Goal: Task Accomplishment & Management: Use online tool/utility

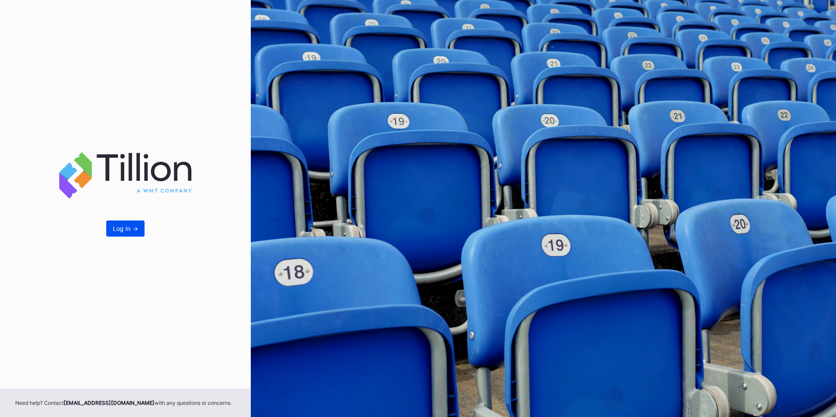
click at [118, 231] on div "Log In ->" at bounding box center [125, 228] width 25 height 7
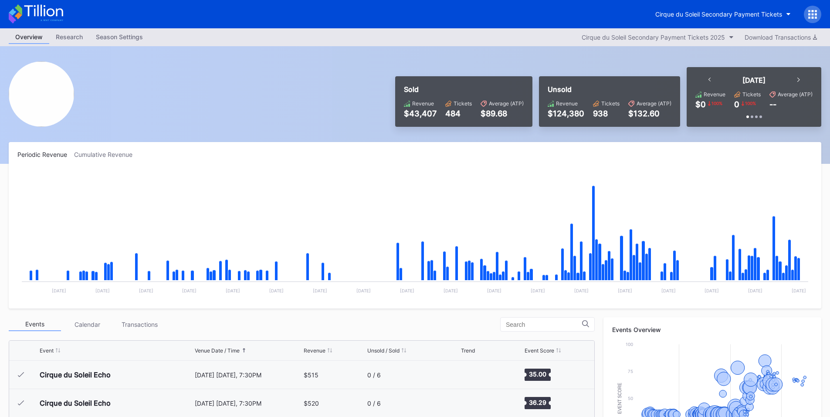
scroll to position [1812, 0]
click at [823, 18] on div "Cirque du Soleil Secondary Payment Tickets" at bounding box center [415, 14] width 830 height 28
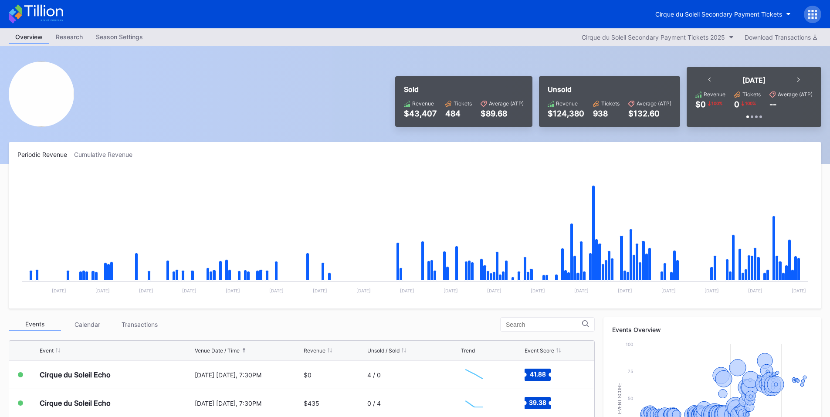
click at [811, 17] on icon at bounding box center [812, 14] width 9 height 9
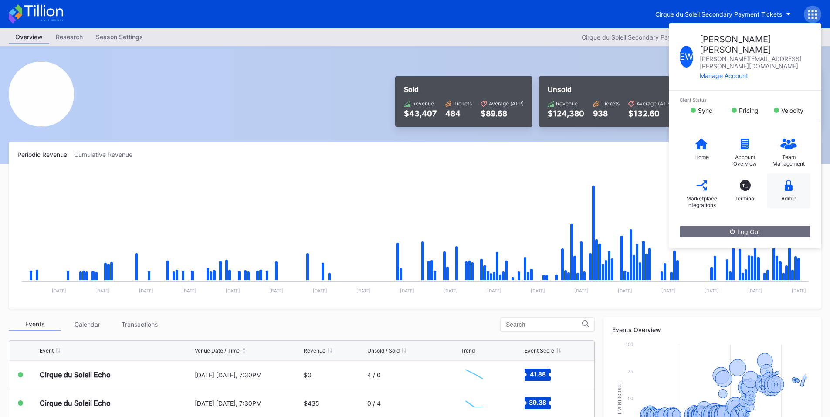
click at [794, 173] on div "Admin" at bounding box center [789, 190] width 44 height 35
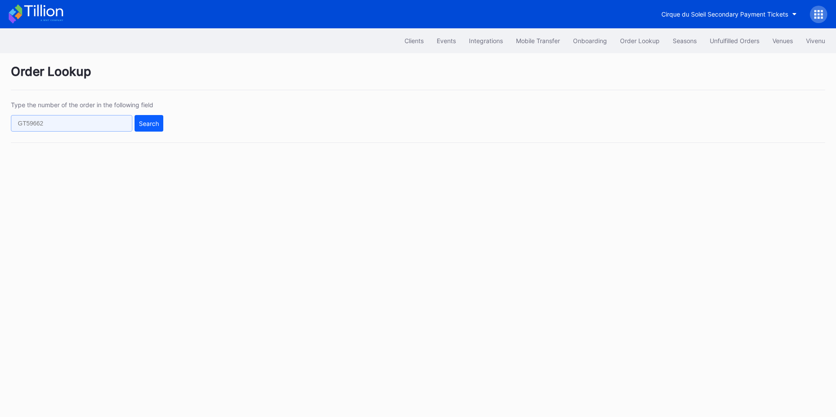
click at [88, 120] on input "text" at bounding box center [72, 123] width 122 height 17
paste input "624678625"
click at [150, 128] on button "Search" at bounding box center [149, 123] width 29 height 17
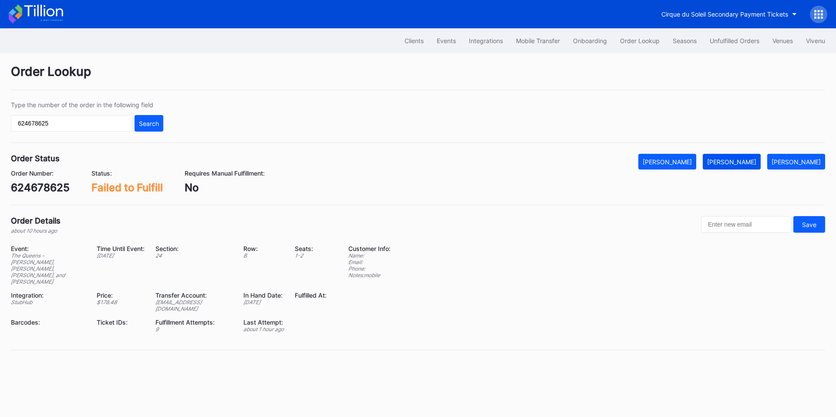
click at [752, 161] on div "Mark Fulfilled" at bounding box center [731, 161] width 49 height 7
click at [95, 121] on input "624678625" at bounding box center [72, 123] width 122 height 17
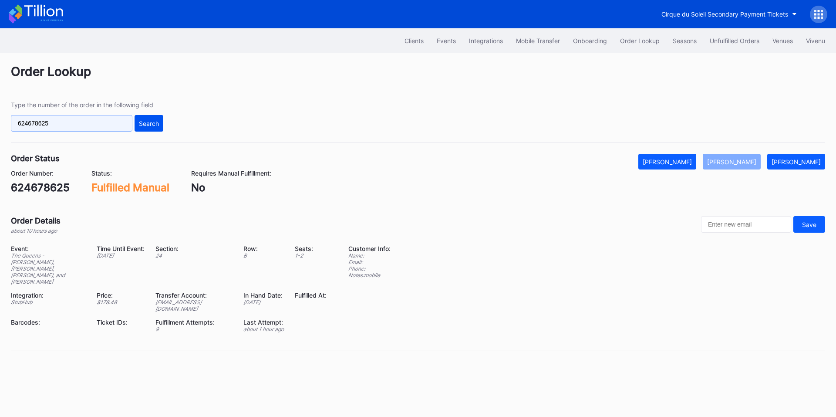
paste input "61331"
type input "624661331"
click at [160, 124] on button "Search" at bounding box center [149, 123] width 29 height 17
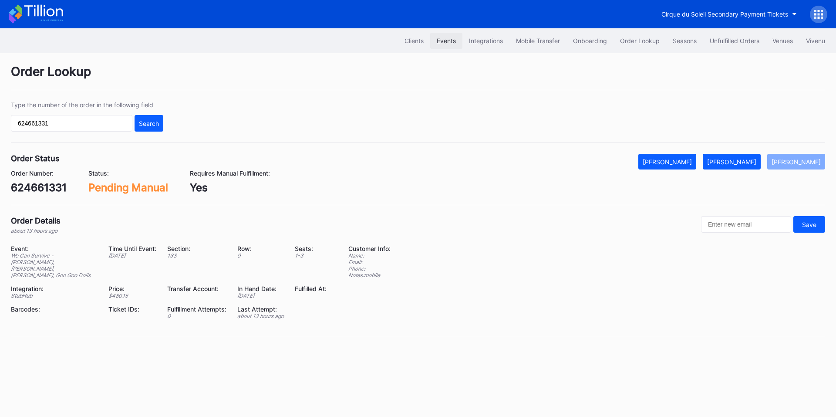
click at [450, 42] on div "Events" at bounding box center [446, 40] width 19 height 7
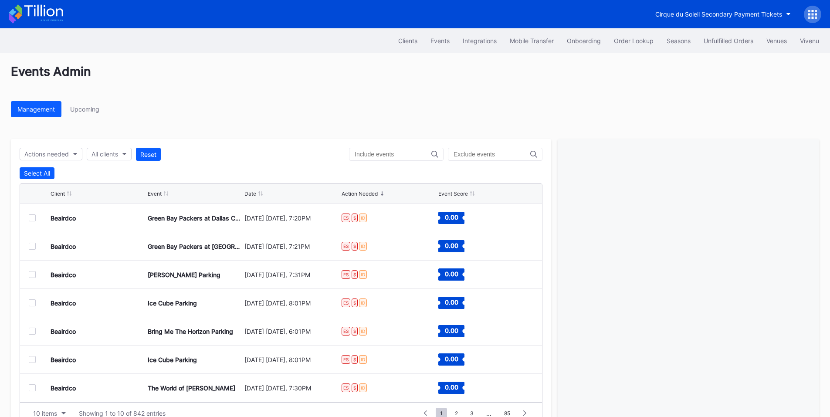
click at [388, 153] on input "text" at bounding box center [393, 154] width 77 height 7
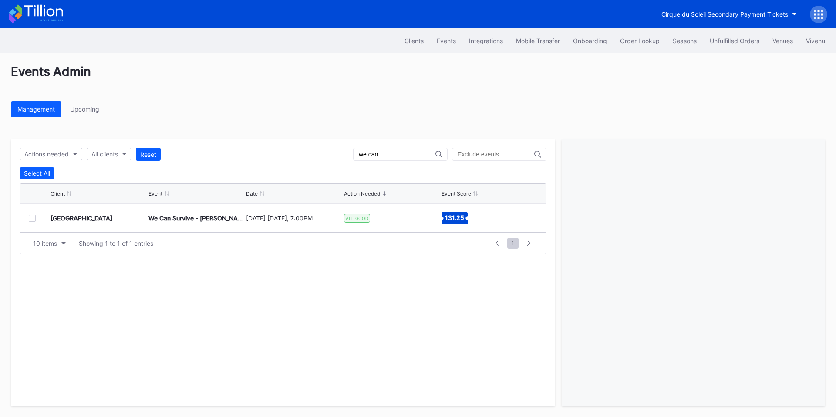
type input "we can"
click at [643, 35] on button "Order Lookup" at bounding box center [640, 41] width 53 height 16
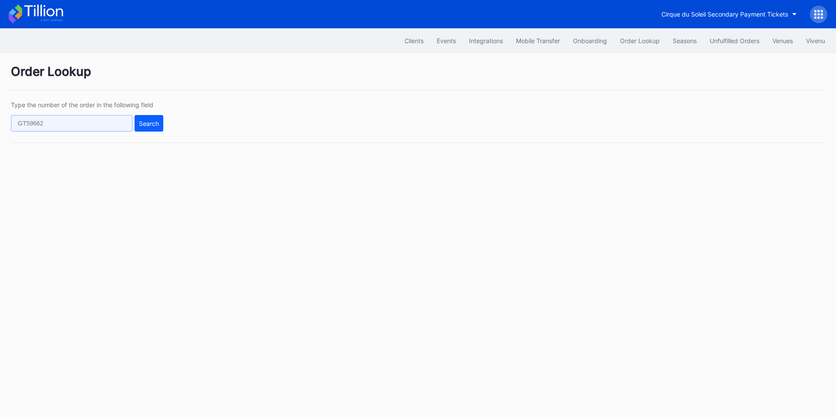
click at [65, 126] on input "text" at bounding box center [72, 123] width 122 height 17
paste input "624661331"
click at [150, 121] on div "Search" at bounding box center [149, 123] width 20 height 7
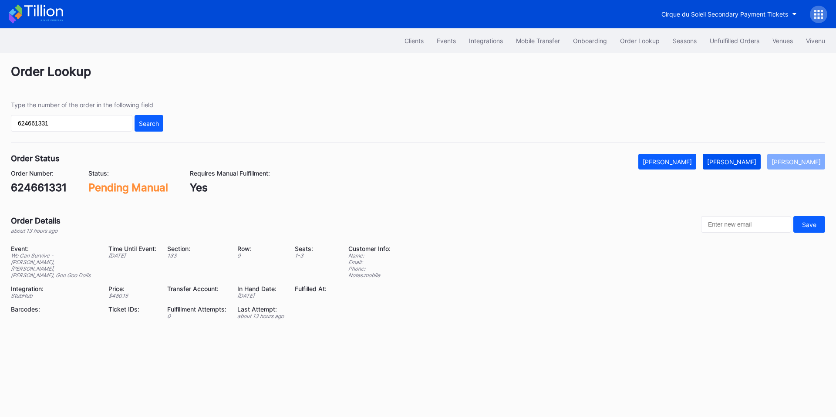
click at [741, 158] on div "Mark Fulfilled" at bounding box center [731, 161] width 49 height 7
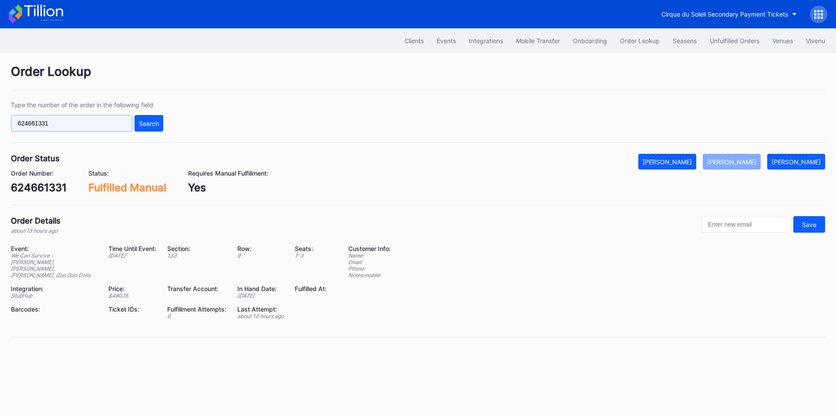
click at [87, 124] on input "624661331" at bounding box center [72, 123] width 122 height 17
paste input "75747631"
type input "75747631"
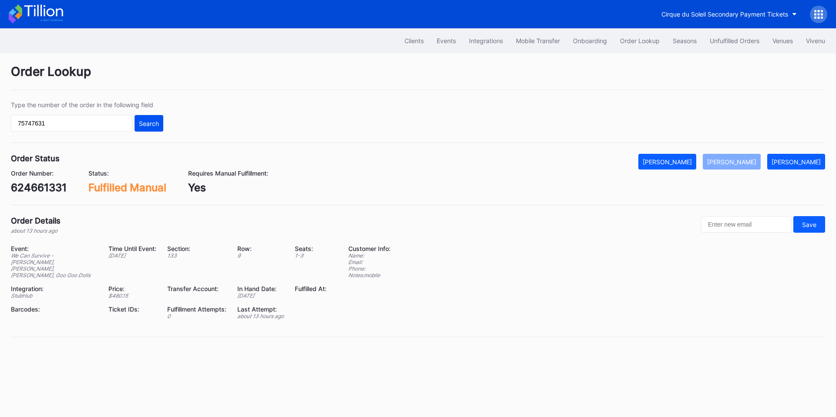
click at [136, 123] on button "Search" at bounding box center [149, 123] width 29 height 17
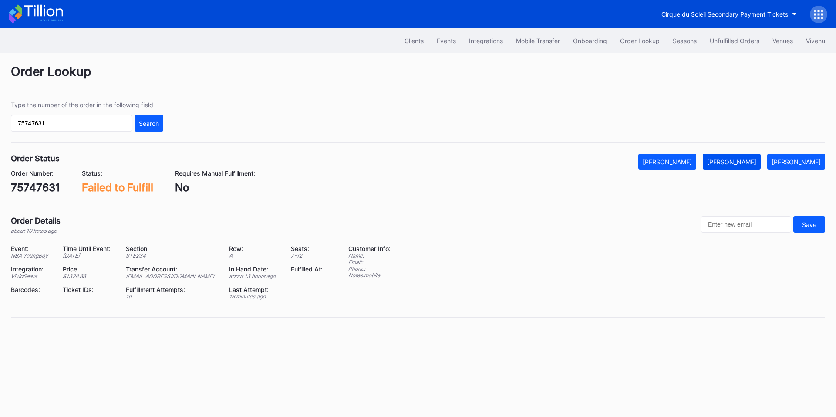
click at [743, 160] on div "Mark Fulfilled" at bounding box center [731, 161] width 49 height 7
click at [738, 41] on div "Unfulfilled Orders" at bounding box center [735, 40] width 50 height 7
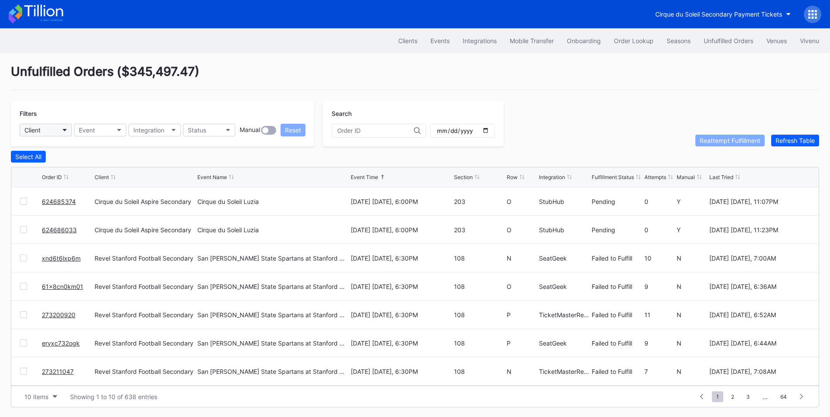
click at [60, 132] on button "Client" at bounding box center [46, 130] width 52 height 13
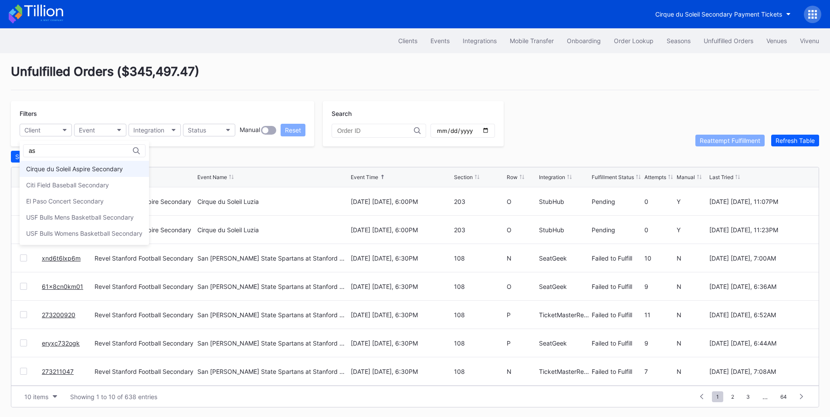
type input "as"
click at [84, 165] on div "Cirque du Soleil Aspire Secondary" at bounding box center [84, 169] width 129 height 16
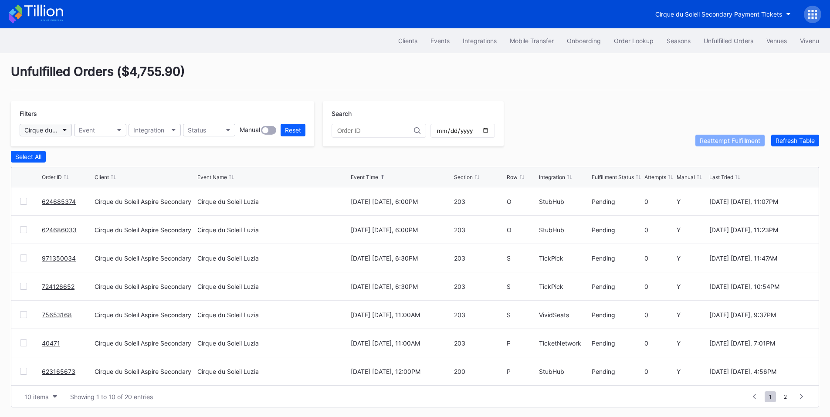
click at [59, 129] on button "Cirque du Soleil Aspire Secondary" at bounding box center [46, 130] width 52 height 13
type input "pay"
click at [70, 162] on div "Cirque du Soleil LUZIA Montreal Secondary Payment Tickets" at bounding box center [96, 169] width 152 height 16
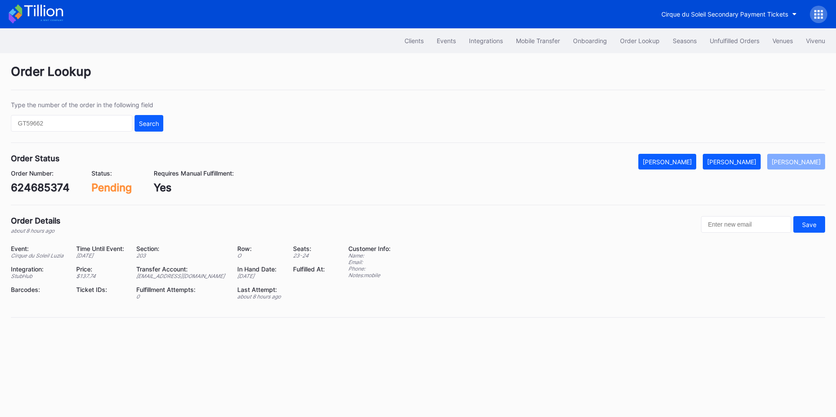
click at [44, 187] on div "624685374" at bounding box center [40, 187] width 59 height 13
copy div "624685374"
click at [734, 162] on div "[PERSON_NAME]" at bounding box center [731, 161] width 49 height 7
click at [54, 189] on div "624686033" at bounding box center [41, 187] width 60 height 13
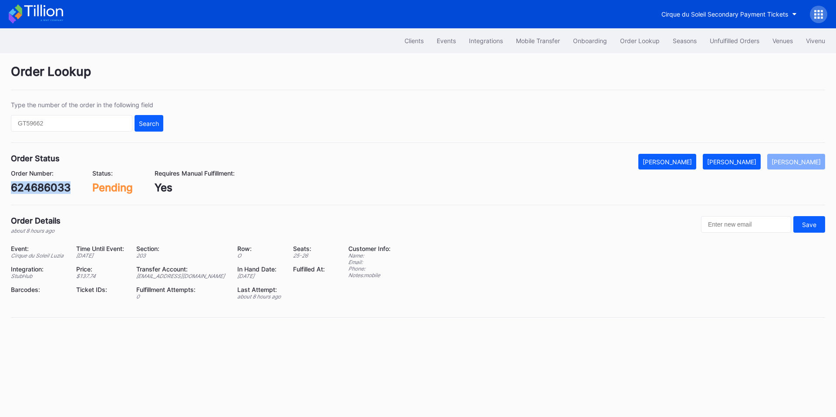
click at [54, 189] on div "624686033" at bounding box center [41, 187] width 60 height 13
copy div "624686033"
drag, startPoint x: 732, startPoint y: 161, endPoint x: 834, endPoint y: 207, distance: 111.9
click at [733, 161] on div "[PERSON_NAME]" at bounding box center [731, 161] width 49 height 7
click at [51, 190] on div "971350034" at bounding box center [40, 187] width 58 height 13
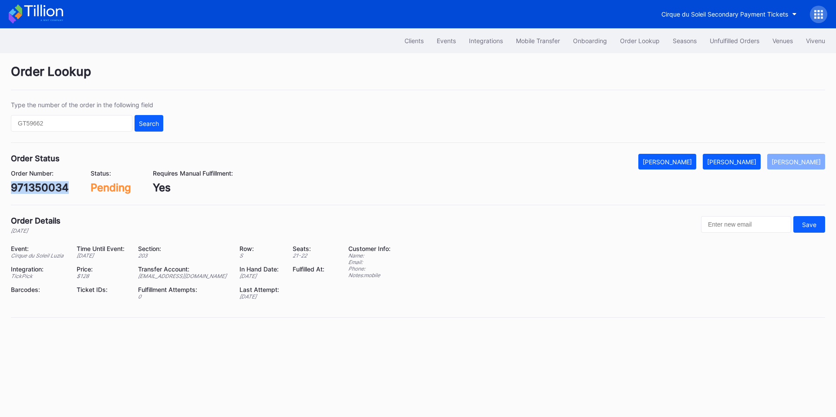
click at [51, 190] on div "971350034" at bounding box center [40, 187] width 58 height 13
copy div "971350034"
drag, startPoint x: 745, startPoint y: 157, endPoint x: 663, endPoint y: 102, distance: 99.3
click at [745, 157] on button "[PERSON_NAME]" at bounding box center [732, 162] width 58 height 16
click at [41, 182] on div "724126652" at bounding box center [39, 187] width 57 height 13
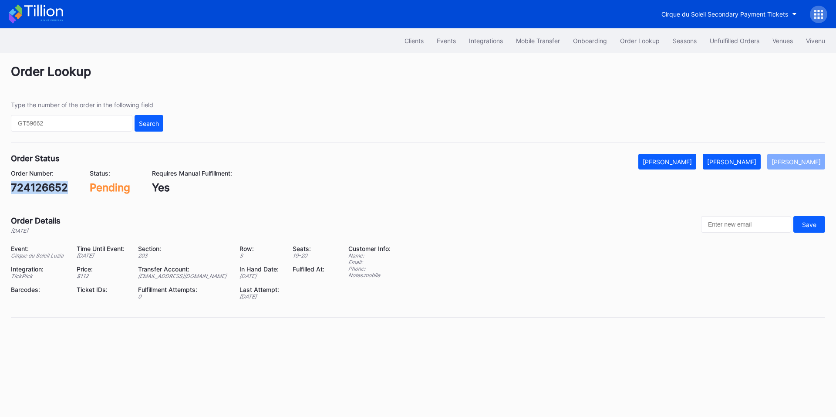
click at [41, 182] on div "724126652" at bounding box center [39, 187] width 57 height 13
copy div "724126652"
click at [741, 162] on div "[PERSON_NAME]" at bounding box center [731, 161] width 49 height 7
click at [40, 187] on div "75745305" at bounding box center [37, 187] width 52 height 13
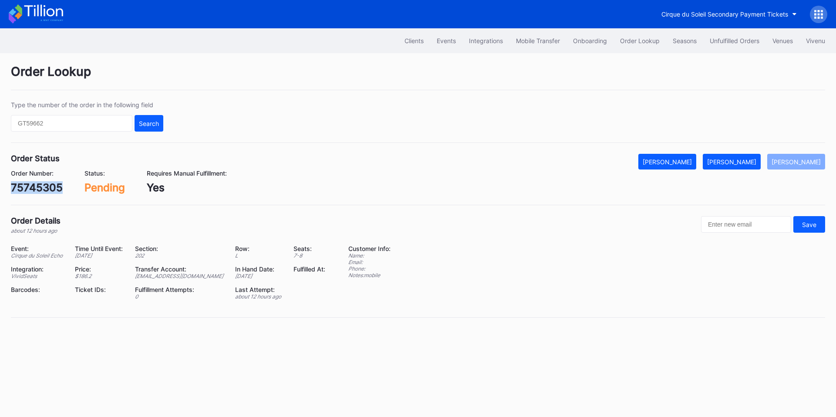
copy div "75745305"
click at [757, 162] on div "[PERSON_NAME]" at bounding box center [731, 161] width 49 height 7
click at [41, 187] on div "17035717" at bounding box center [35, 187] width 48 height 13
copy div "17035717"
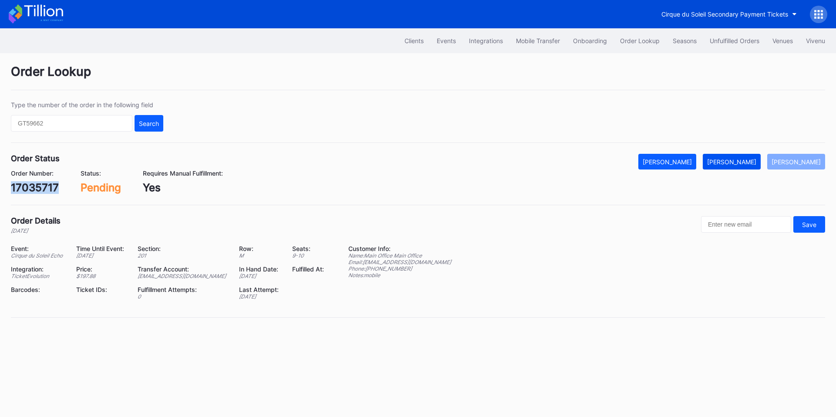
click at [745, 160] on div "Mark Fulfilled" at bounding box center [731, 161] width 49 height 7
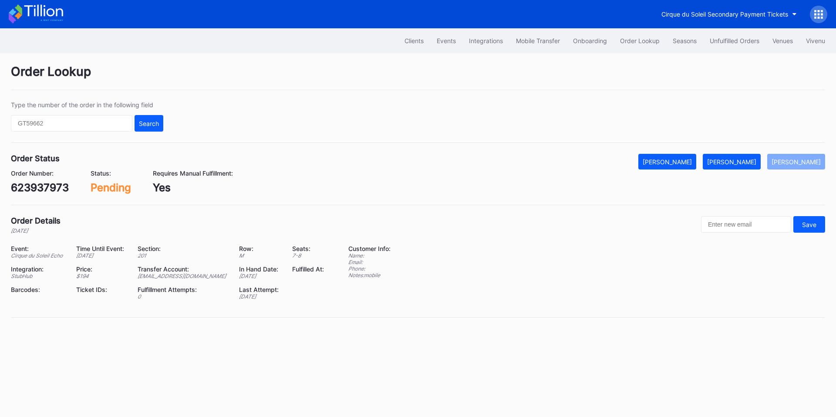
click at [37, 186] on div "623937973" at bounding box center [40, 187] width 58 height 13
copy div "623937973"
click at [746, 168] on button "Mark Fulfilled" at bounding box center [732, 162] width 58 height 16
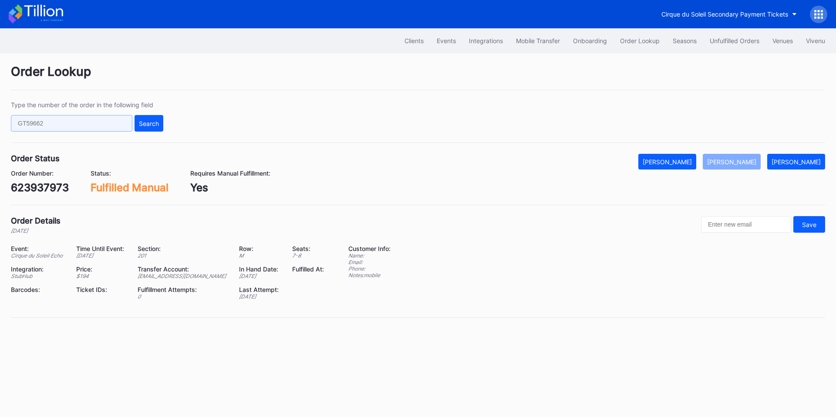
click at [84, 127] on input "text" at bounding box center [72, 123] width 122 height 17
paste input "273200920"
drag, startPoint x: 148, startPoint y: 124, endPoint x: 157, endPoint y: 124, distance: 9.6
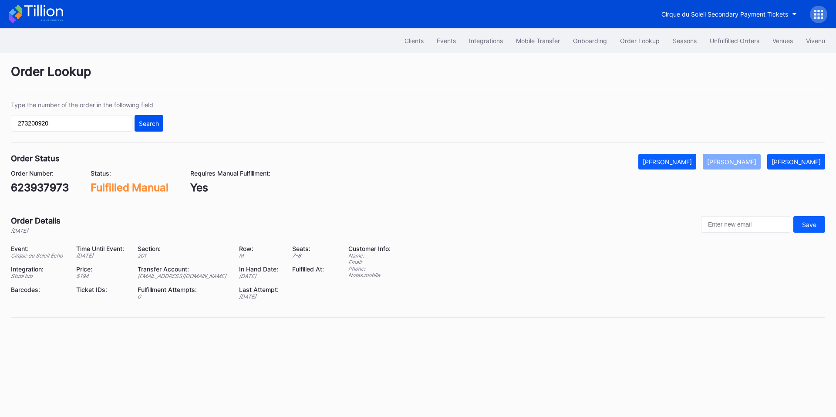
click at [148, 124] on div "Search" at bounding box center [149, 123] width 20 height 7
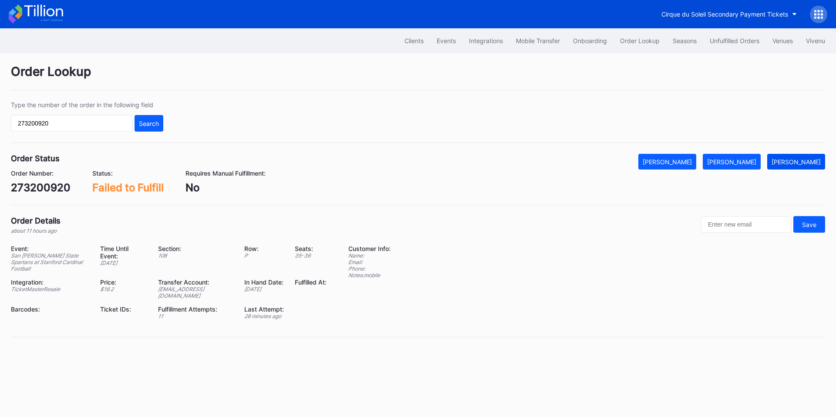
click at [802, 161] on div "Mark Pending" at bounding box center [796, 161] width 49 height 7
click at [97, 121] on input "273200920" at bounding box center [72, 123] width 122 height 17
paste input "xnd6t6lxp6m"
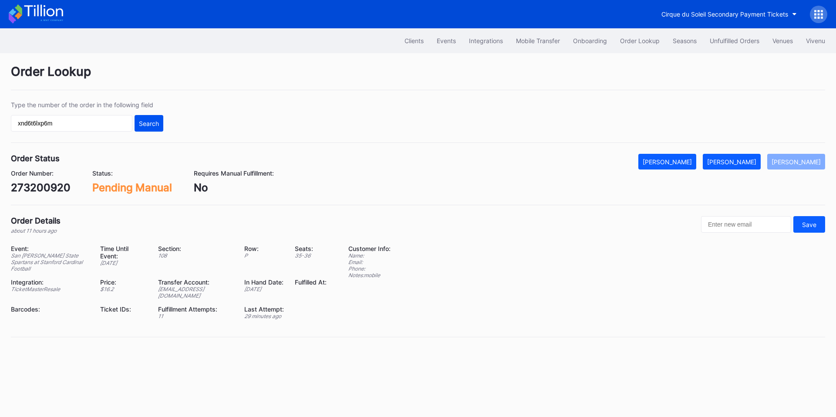
click at [152, 123] on div "Search" at bounding box center [149, 123] width 20 height 7
click at [786, 164] on div "Mark Pending" at bounding box center [796, 161] width 49 height 7
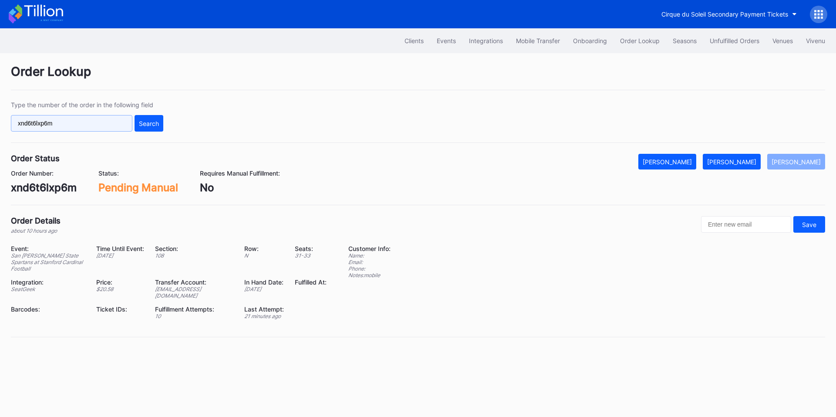
click at [96, 119] on input "xnd6t6lxp6m" at bounding box center [72, 123] width 122 height 17
click at [95, 119] on input "xnd6t6lxp6m" at bounding box center [72, 123] width 122 height 17
paste input "61x8cn0km01"
click at [149, 125] on div "Search" at bounding box center [149, 123] width 20 height 7
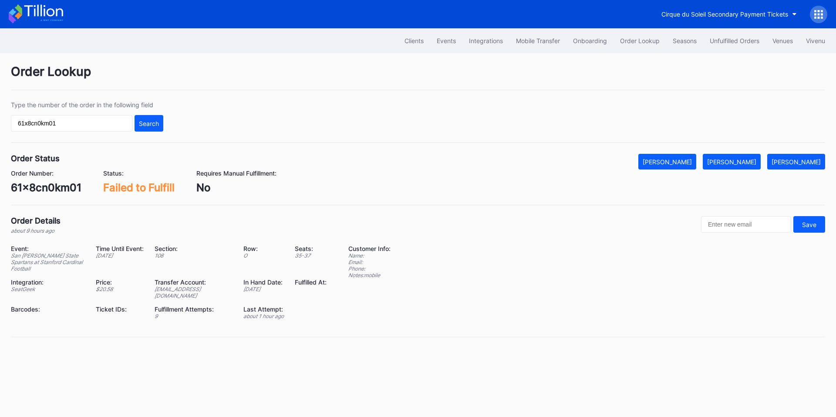
drag, startPoint x: 738, startPoint y: 158, endPoint x: 835, endPoint y: 167, distance: 97.5
click at [738, 158] on div "Mark Fulfilled" at bounding box center [731, 161] width 49 height 7
click at [82, 125] on input "61x8cn0km01" at bounding box center [72, 123] width 122 height 17
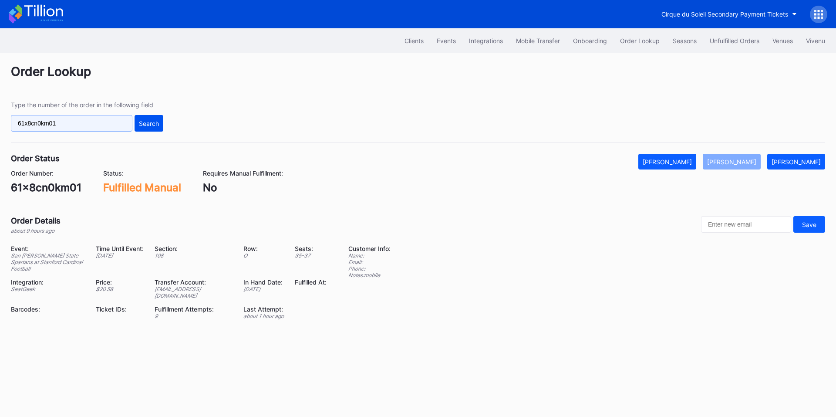
paste input "eryxc732ogk"
click at [140, 127] on button "Search" at bounding box center [149, 123] width 29 height 17
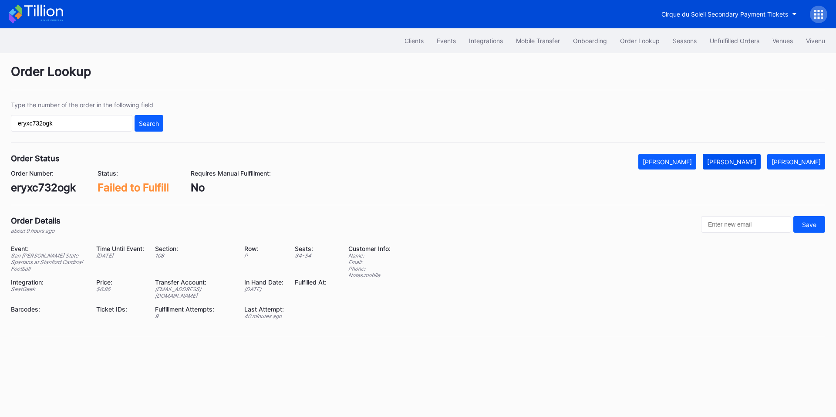
click at [747, 164] on div "Mark Fulfilled" at bounding box center [731, 161] width 49 height 7
click at [64, 123] on input "eryxc732ogk" at bounding box center [72, 123] width 122 height 17
paste input "273211047"
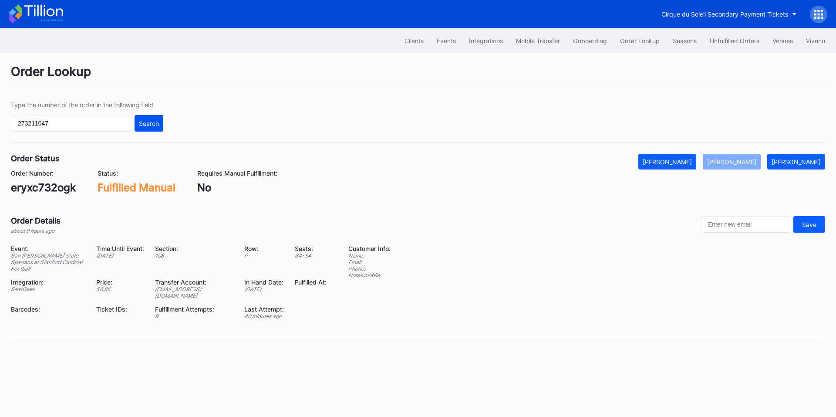
click at [146, 126] on div "Search" at bounding box center [149, 123] width 20 height 7
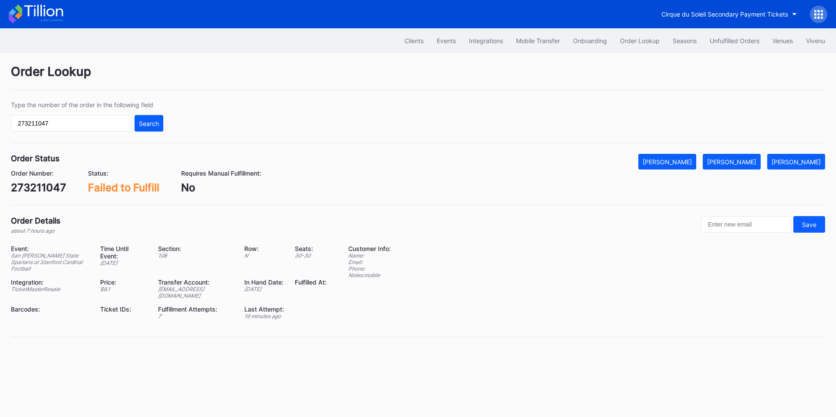
click at [44, 186] on div "273211047" at bounding box center [38, 187] width 55 height 13
copy div "273211047"
click at [741, 162] on div "Mark Fulfilled" at bounding box center [731, 161] width 49 height 7
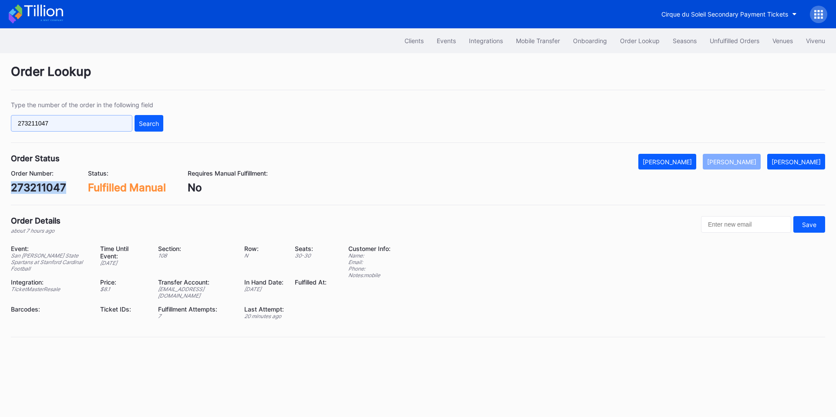
click at [83, 129] on input "273211047" at bounding box center [72, 123] width 122 height 17
paste input "00920"
click at [156, 127] on div "Search" at bounding box center [149, 123] width 20 height 7
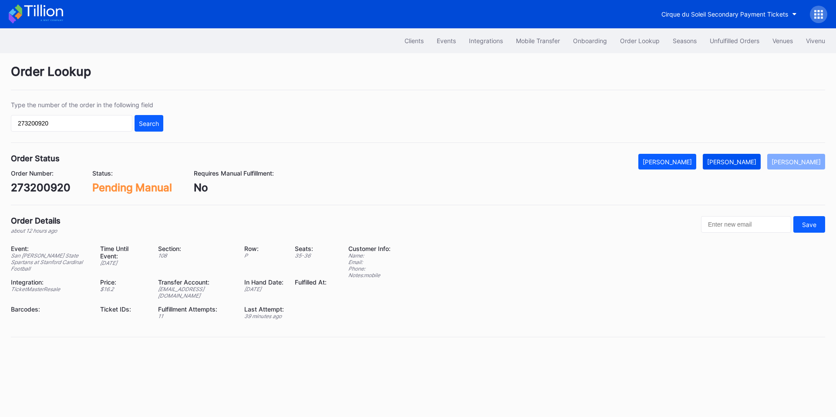
click at [734, 162] on div "Mark Fulfilled" at bounding box center [731, 161] width 49 height 7
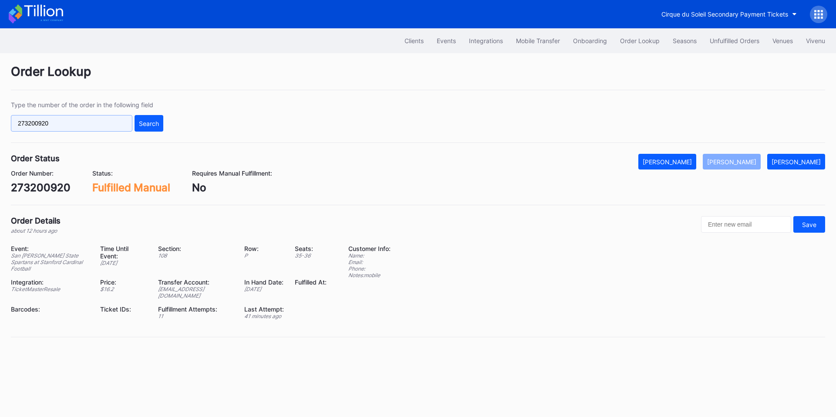
click at [101, 122] on input "273200920" at bounding box center [72, 123] width 122 height 17
paste input "xnd6t6lxp6m"
click at [149, 128] on button "Search" at bounding box center [149, 123] width 29 height 17
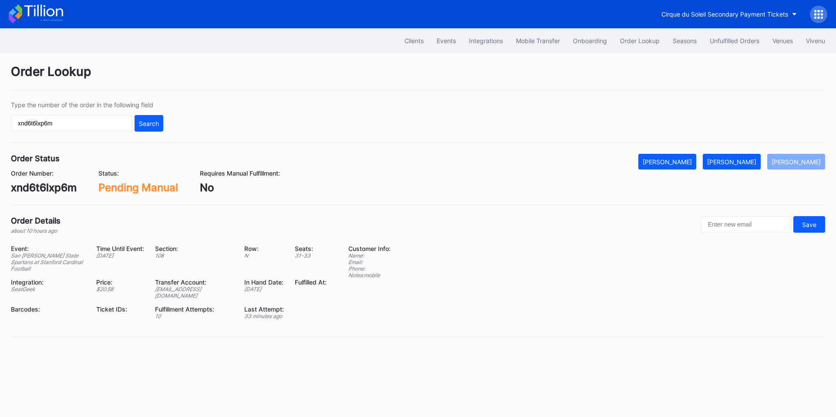
click at [47, 189] on div "xnd6t6lxp6m" at bounding box center [44, 187] width 66 height 13
copy div "xnd6t6lxp6m"
drag, startPoint x: 753, startPoint y: 159, endPoint x: 461, endPoint y: 6, distance: 329.9
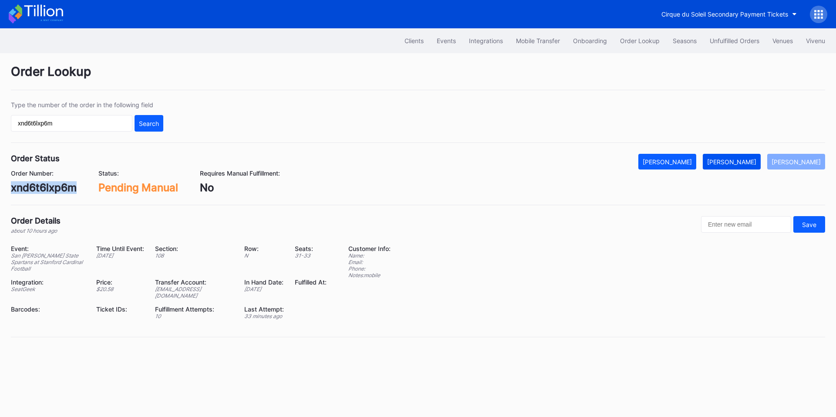
click at [748, 156] on button "Mark Fulfilled" at bounding box center [732, 162] width 58 height 16
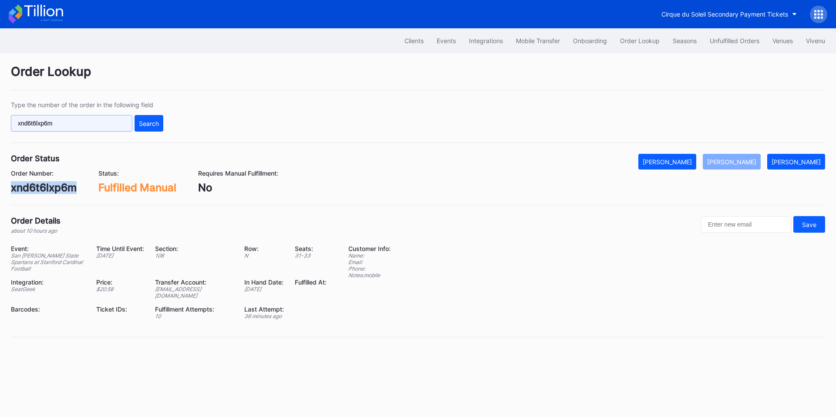
click at [88, 120] on input "xnd6t6lxp6m" at bounding box center [72, 123] width 122 height 17
paste input "623932653"
type input "623932653"
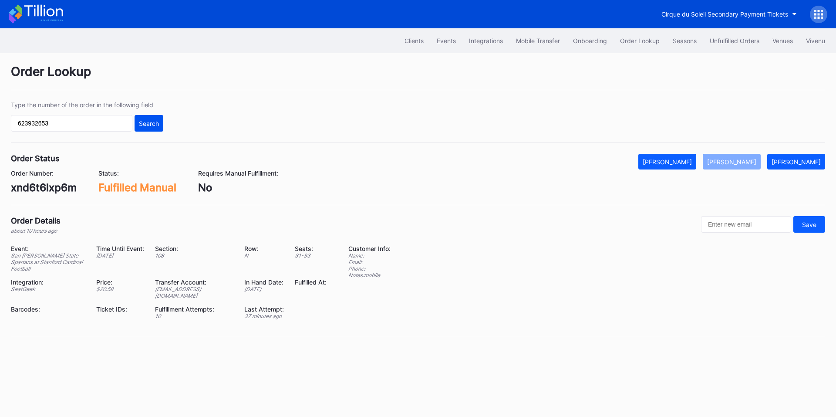
click at [156, 127] on div "Search" at bounding box center [149, 123] width 20 height 7
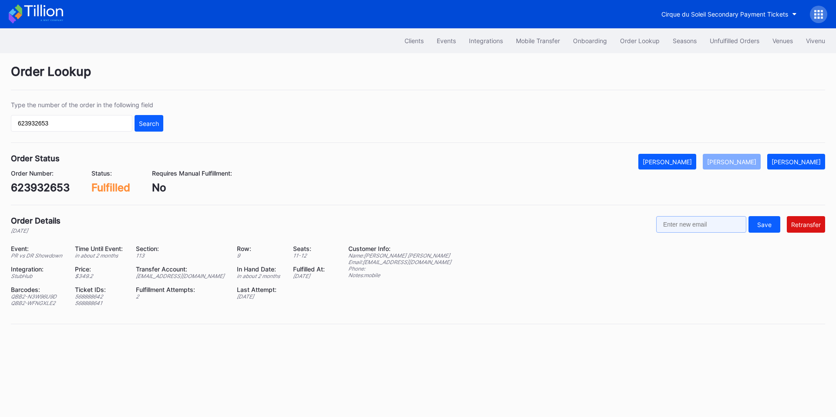
click at [710, 225] on input "text" at bounding box center [702, 224] width 90 height 17
paste input "franciephotography@gmail.com"
type input "franciephotography@gmail.com"
click at [812, 224] on div "Retransfer" at bounding box center [807, 224] width 30 height 7
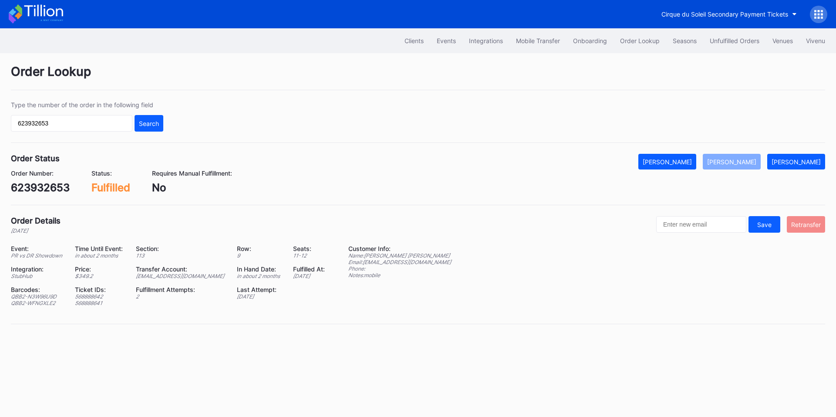
scroll to position [0, 0]
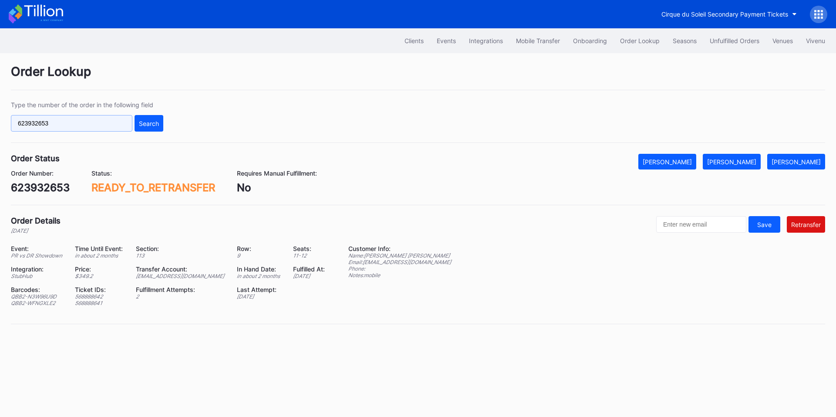
click at [51, 125] on input "623932653" at bounding box center [72, 123] width 122 height 17
paste input "75745305"
click at [151, 124] on div "Search" at bounding box center [149, 123] width 20 height 7
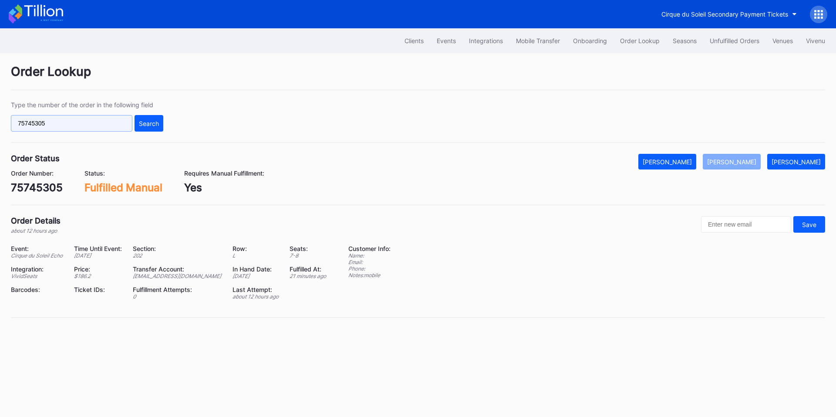
click at [68, 125] on input "75745305" at bounding box center [72, 123] width 122 height 17
paste input "7631"
click at [142, 120] on div "Search" at bounding box center [149, 123] width 20 height 7
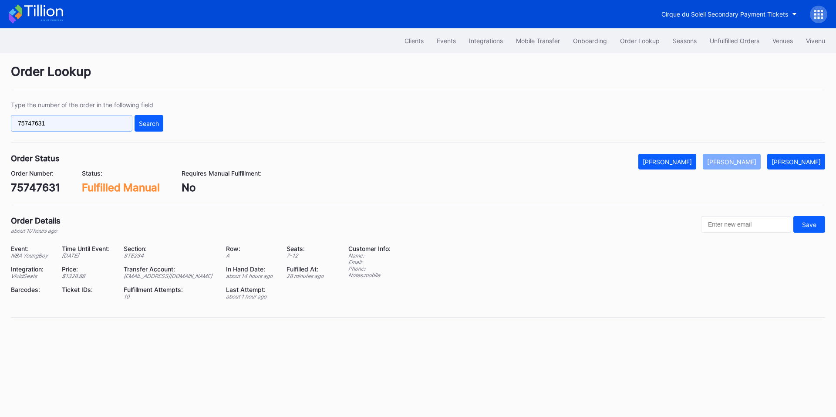
click at [78, 127] on input "75747631" at bounding box center [72, 123] width 122 height 17
paste input "499617370"
click at [152, 120] on div "Search" at bounding box center [149, 123] width 20 height 7
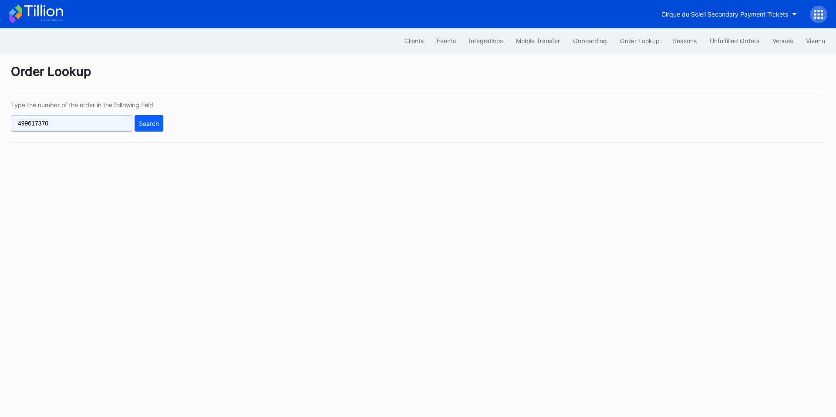
click at [103, 127] on input "499617370" at bounding box center [72, 123] width 122 height 17
click at [102, 127] on input "499617370" at bounding box center [72, 123] width 122 height 17
paste input "624460803"
type input "624460803"
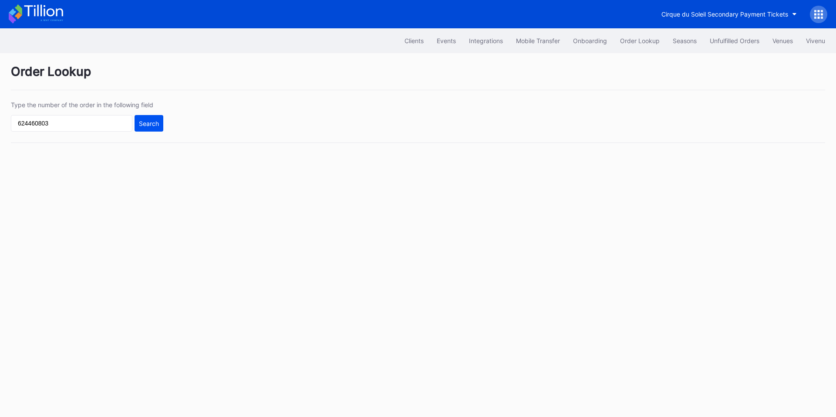
click at [149, 123] on div "Search" at bounding box center [149, 123] width 20 height 7
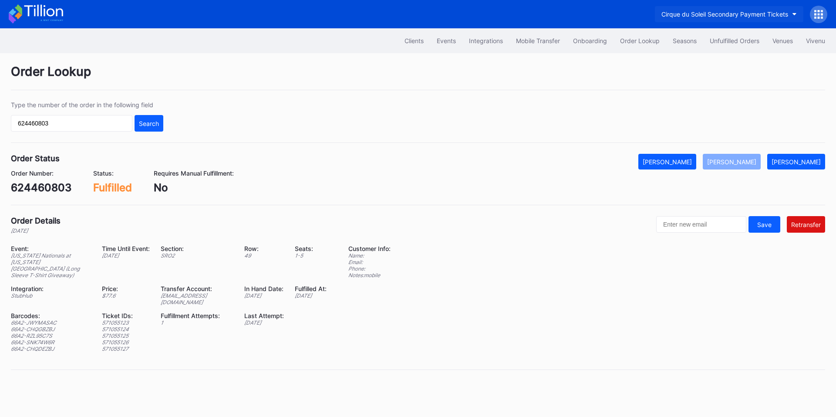
click at [715, 13] on div "Cirque du Soleil Secondary Payment Tickets" at bounding box center [725, 13] width 127 height 7
type input "aspi"
click at [705, 53] on div "Cirque du Soleil Aspire Secondary" at bounding box center [709, 54] width 97 height 7
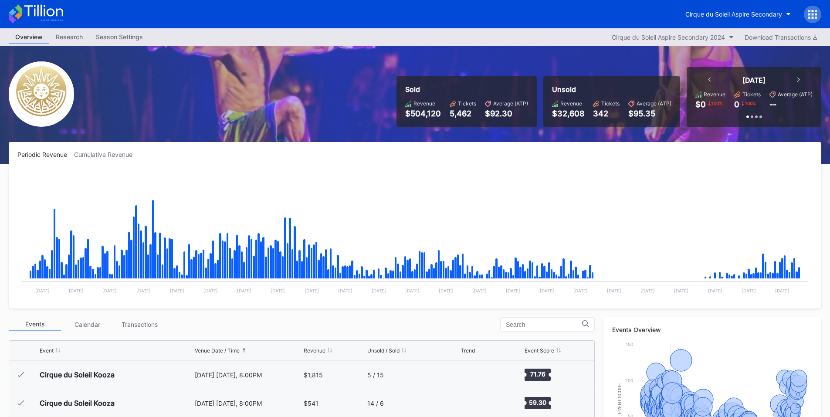
scroll to position [9033, 0]
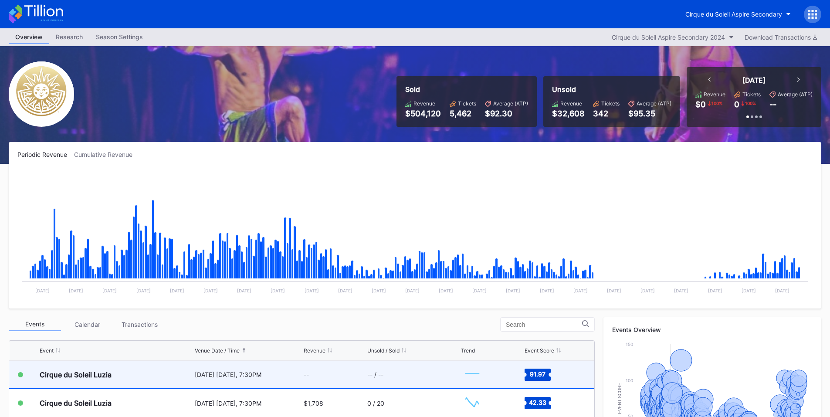
click at [312, 379] on div "--" at bounding box center [334, 374] width 61 height 27
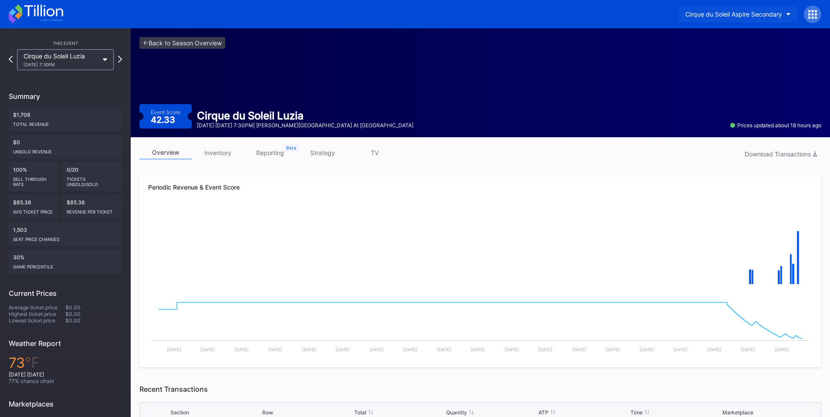
click at [741, 15] on div "Cirque du Soleil Aspire Secondary" at bounding box center [733, 13] width 97 height 7
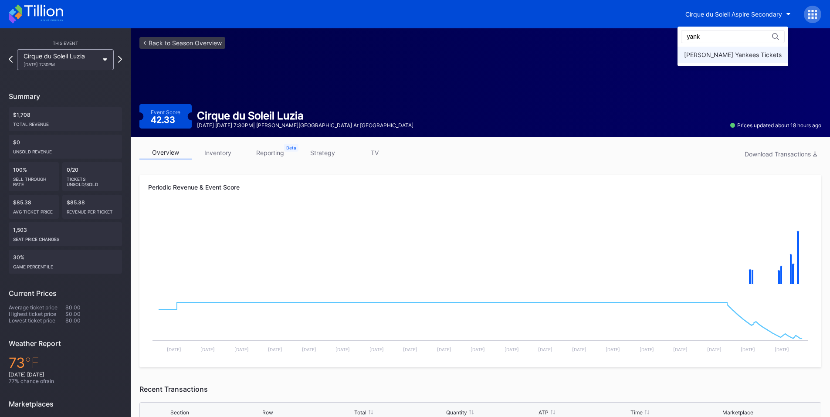
type input "yank"
click at [727, 56] on div "[PERSON_NAME] Yankees Tickets" at bounding box center [733, 54] width 98 height 7
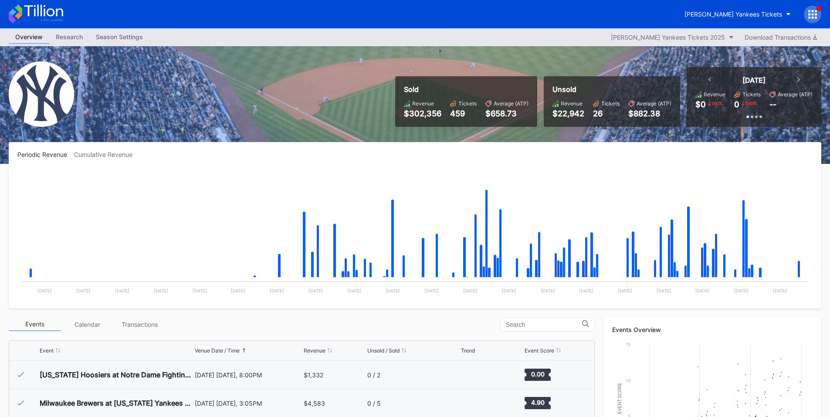
scroll to position [3794, 0]
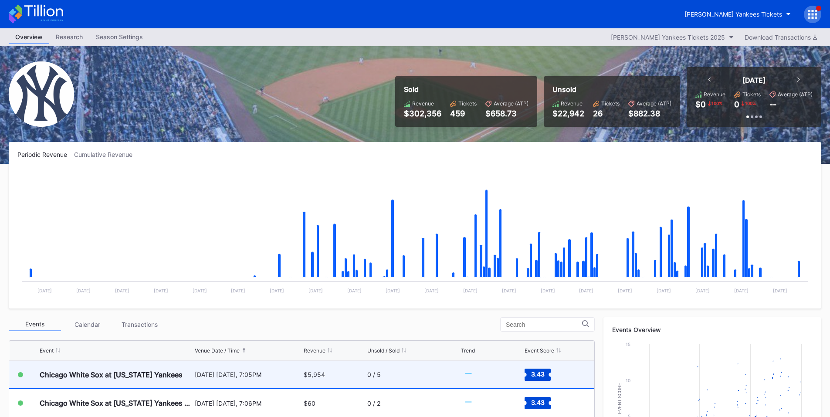
click at [276, 378] on div "[DATE] [DATE], 7:05PM" at bounding box center [248, 374] width 107 height 7
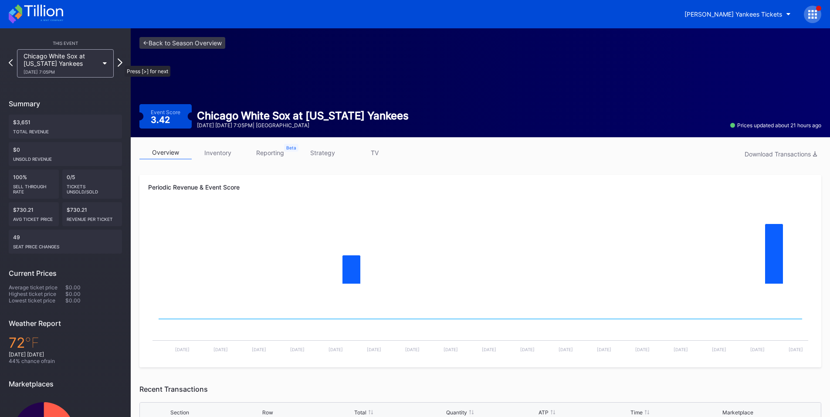
click at [120, 61] on icon at bounding box center [120, 62] width 5 height 8
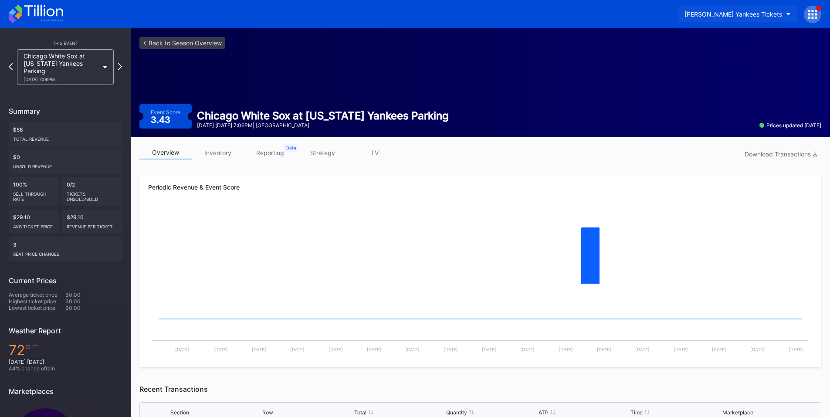
click at [775, 11] on div "[PERSON_NAME] Yankees Tickets" at bounding box center [733, 13] width 98 height 7
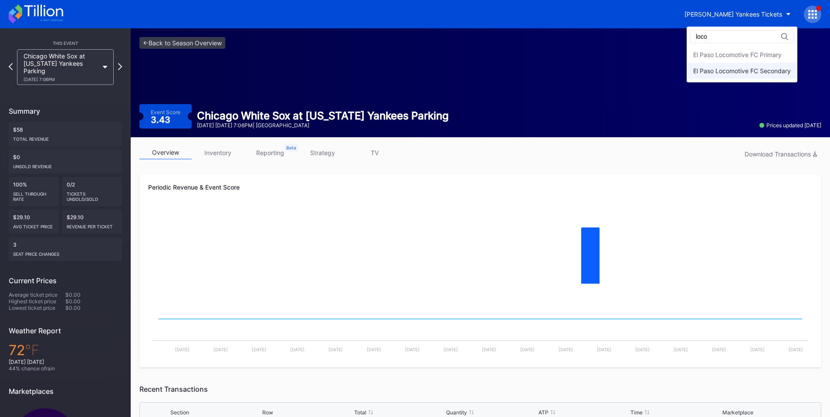
type input "loco"
click at [738, 71] on div "El Paso Locomotive FC Secondary" at bounding box center [742, 70] width 98 height 7
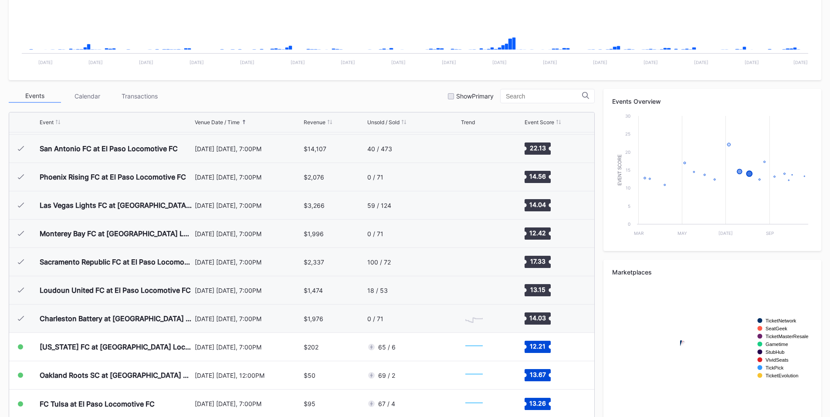
scroll to position [242, 0]
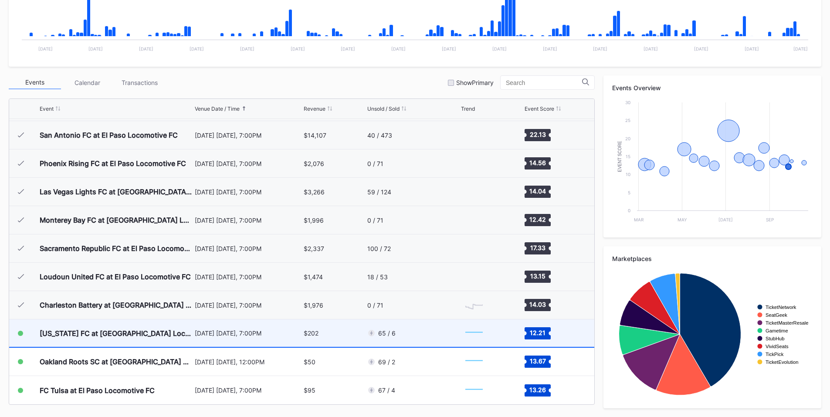
click at [284, 333] on div "September 26 Friday, 7:00PM" at bounding box center [248, 332] width 107 height 7
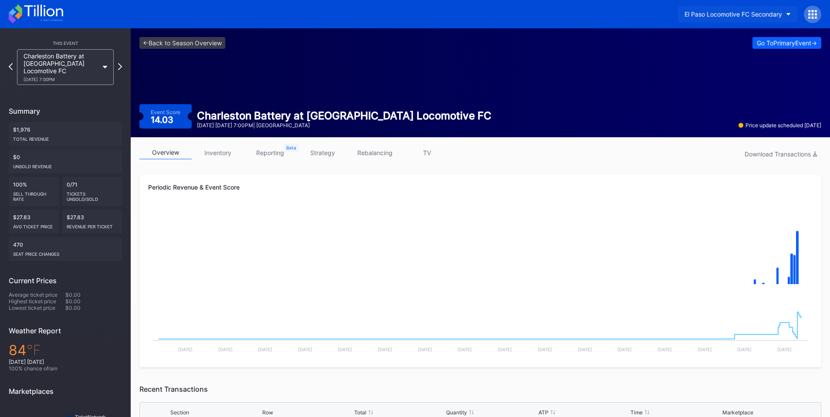
click at [712, 13] on div "El Paso Locomotive FC Secondary" at bounding box center [733, 13] width 98 height 7
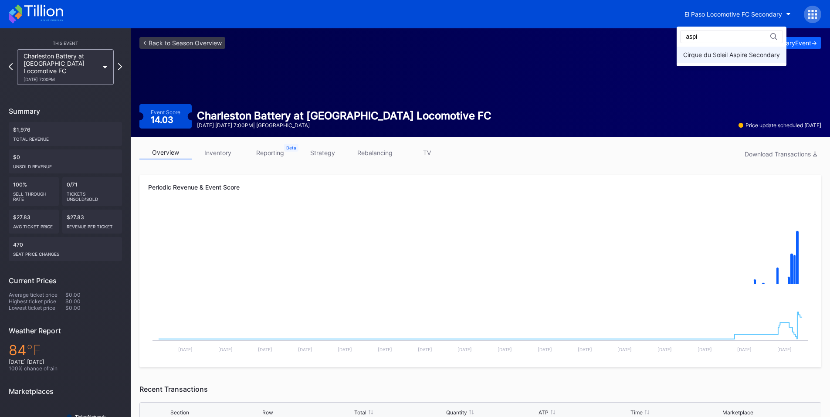
type input "aspi"
click at [711, 53] on div "Cirque du Soleil Aspire Secondary" at bounding box center [731, 54] width 97 height 7
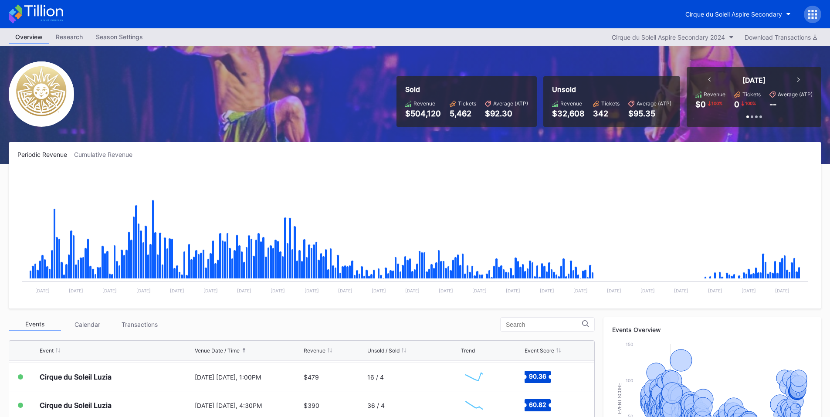
click at [812, 17] on icon at bounding box center [813, 18] width 2 height 2
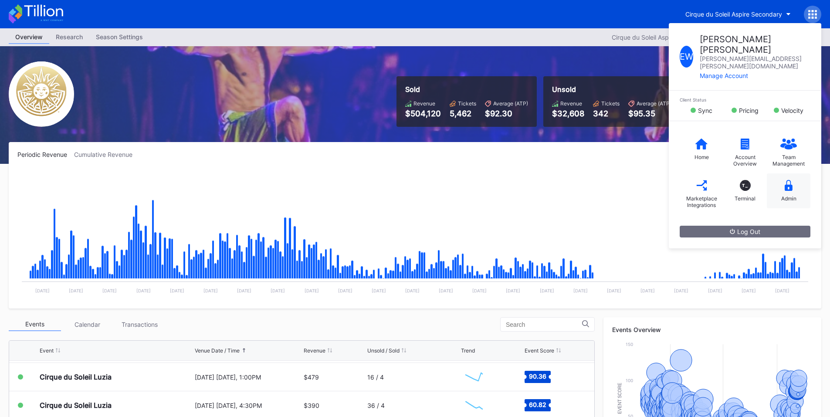
click at [785, 195] on div "Admin" at bounding box center [788, 198] width 15 height 7
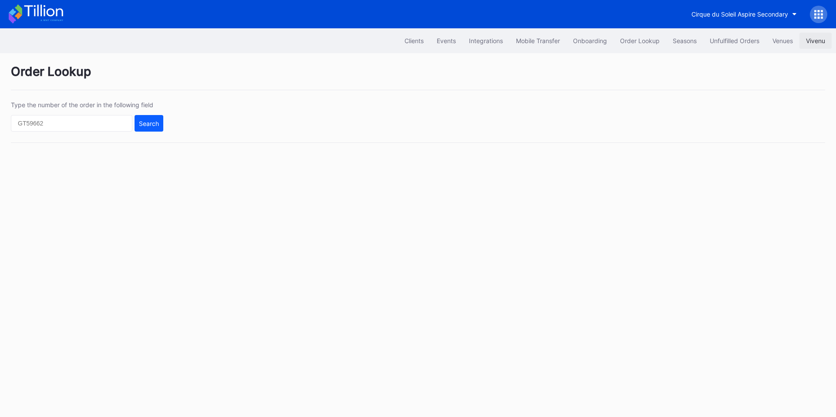
click at [823, 41] on div "Vivenu" at bounding box center [815, 40] width 19 height 7
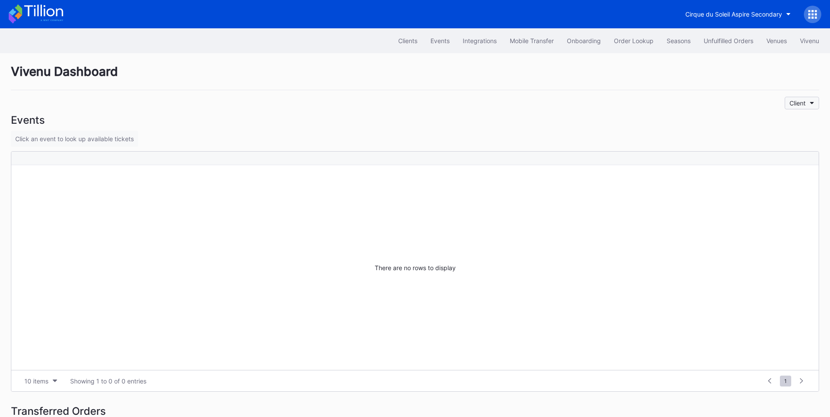
click at [812, 105] on button "Client" at bounding box center [802, 103] width 34 height 13
click at [756, 139] on div "Revel Stanford Football Secondary" at bounding box center [761, 141] width 99 height 7
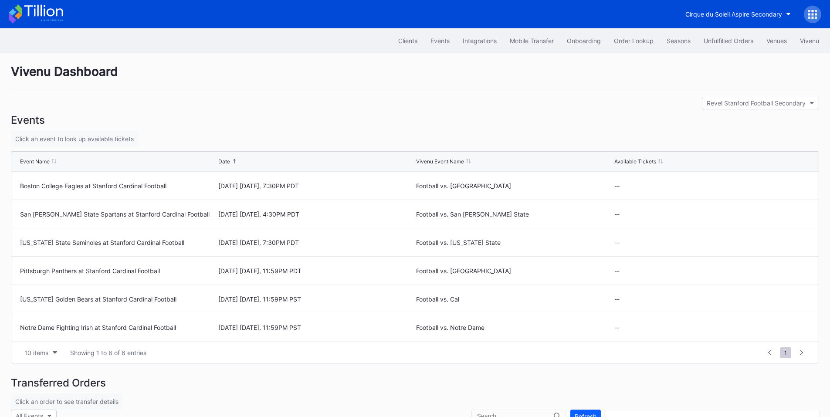
click at [817, 13] on div at bounding box center [812, 14] width 17 height 17
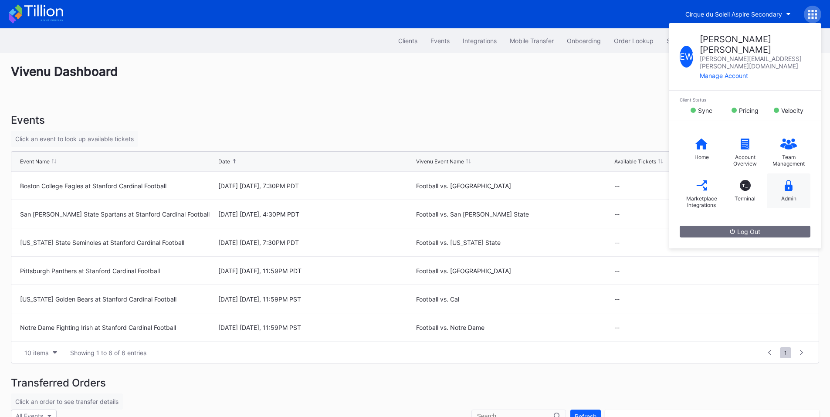
click at [785, 180] on icon at bounding box center [789, 185] width 8 height 11
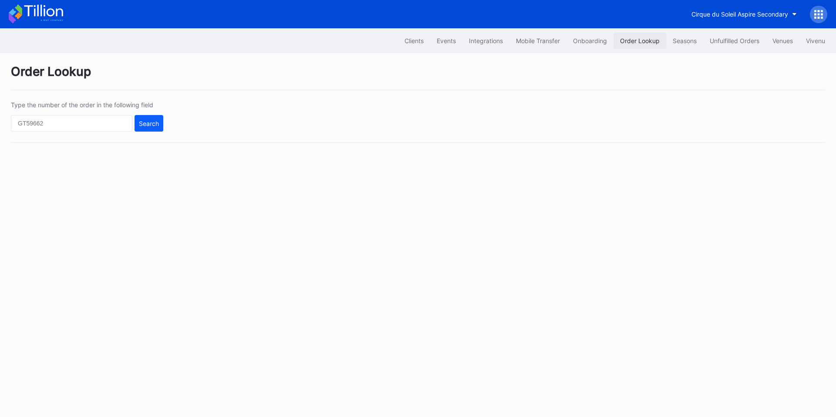
click at [659, 45] on button "Order Lookup" at bounding box center [640, 41] width 53 height 16
click at [80, 116] on input "text" at bounding box center [72, 123] width 122 height 17
paste input "623932653"
type input "623932653"
click at [147, 125] on div "Search" at bounding box center [149, 123] width 20 height 7
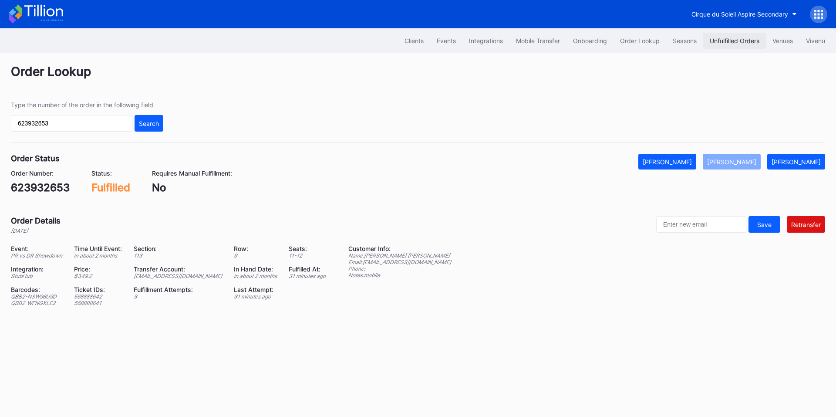
click at [726, 42] on div "Unfulfilled Orders" at bounding box center [735, 40] width 50 height 7
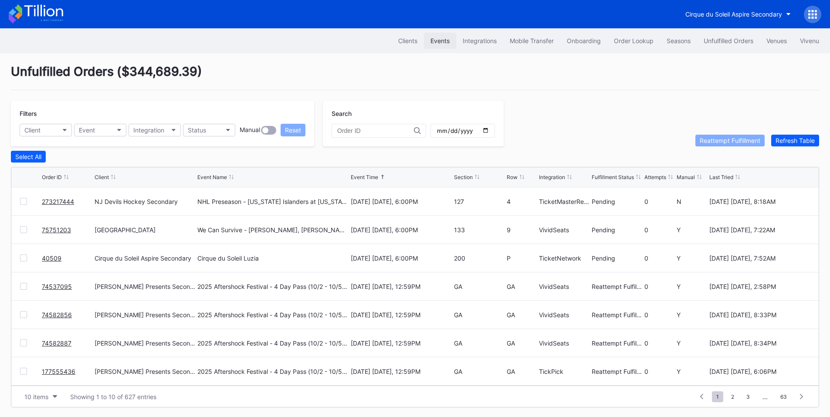
click at [438, 42] on div "Events" at bounding box center [439, 40] width 19 height 7
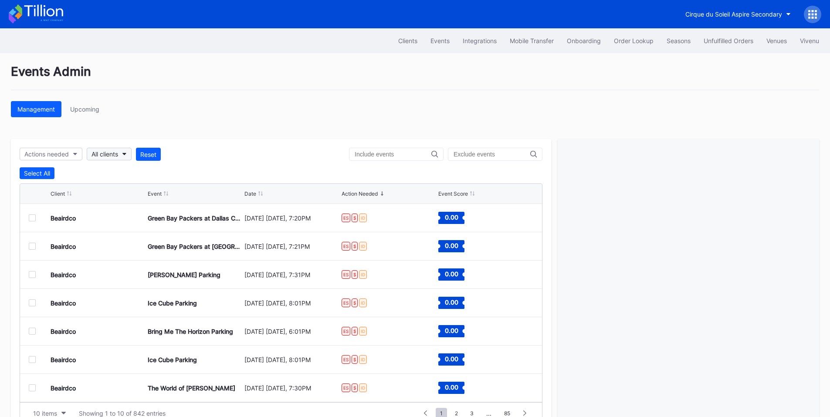
click at [115, 152] on div "All clients" at bounding box center [104, 153] width 27 height 7
type input "[PERSON_NAME]"
click at [142, 192] on div "Revel Stanford Football Secondary" at bounding box center [143, 193] width 99 height 7
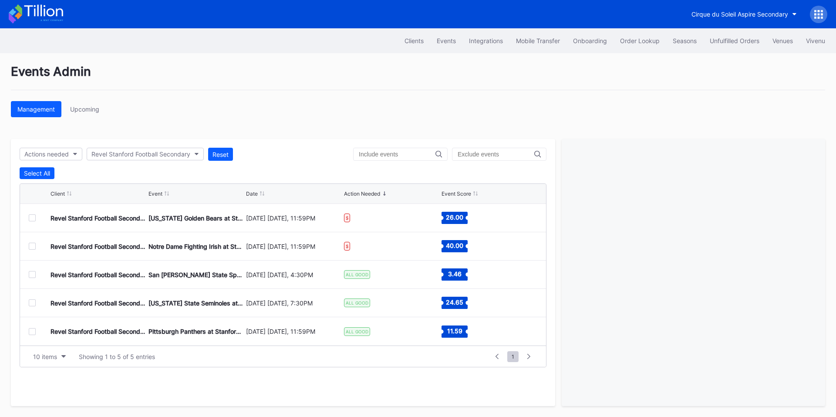
click at [37, 274] on div at bounding box center [40, 274] width 22 height 7
click at [33, 274] on div at bounding box center [32, 274] width 7 height 7
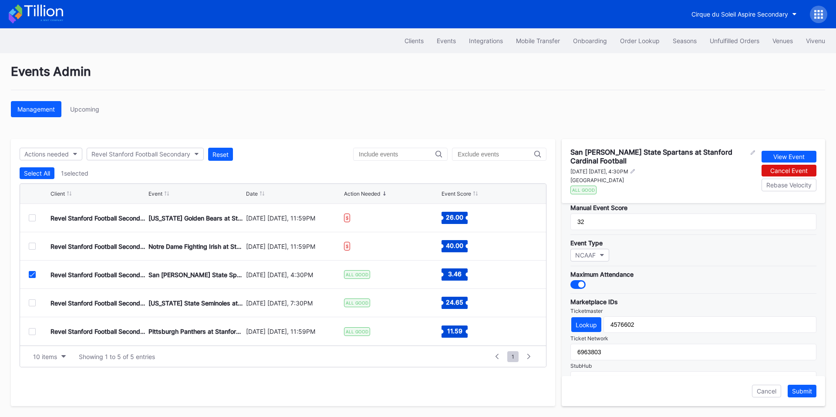
scroll to position [315, 0]
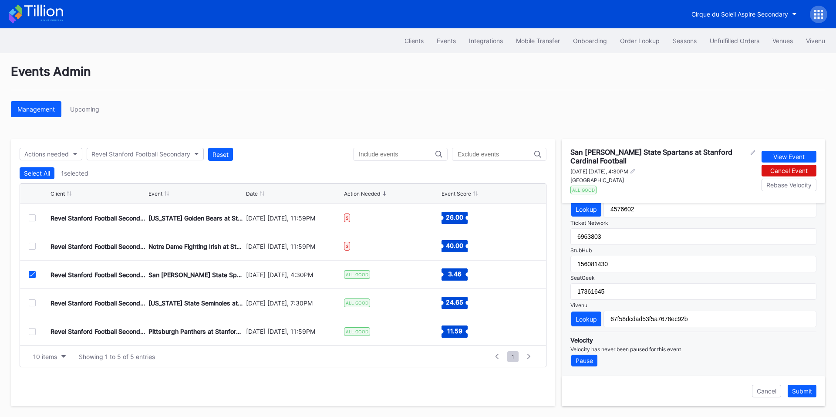
click at [33, 276] on icon at bounding box center [32, 274] width 5 height 4
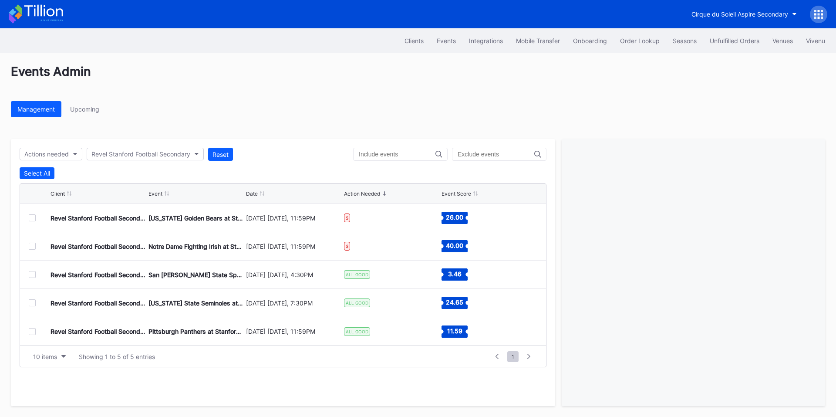
click at [33, 247] on div at bounding box center [32, 246] width 7 height 7
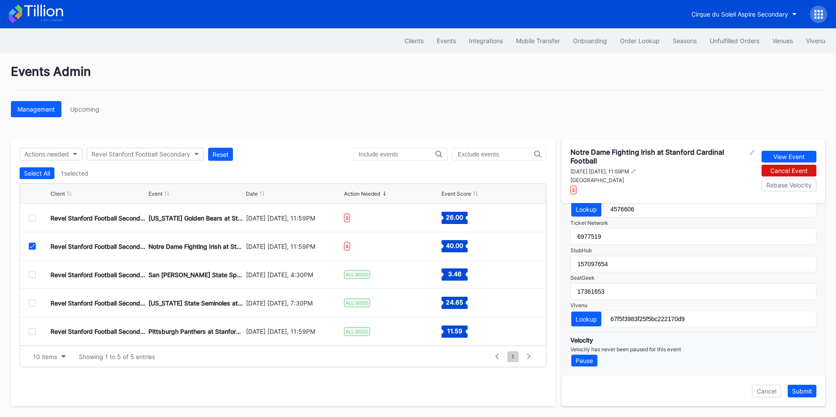
click at [30, 243] on div at bounding box center [32, 246] width 7 height 7
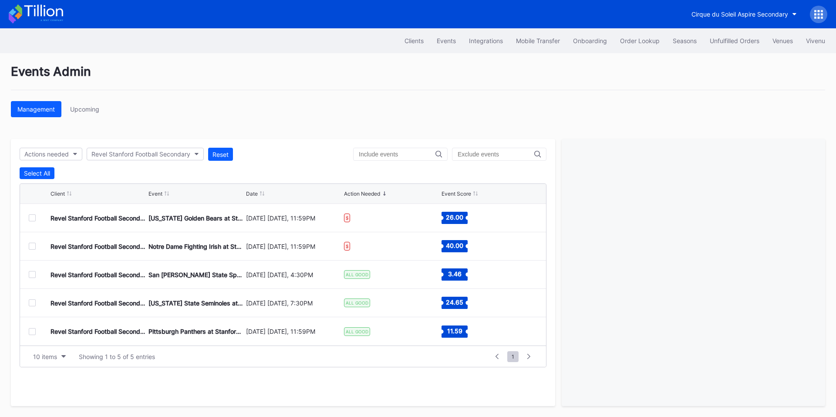
click at [29, 216] on div at bounding box center [32, 217] width 7 height 7
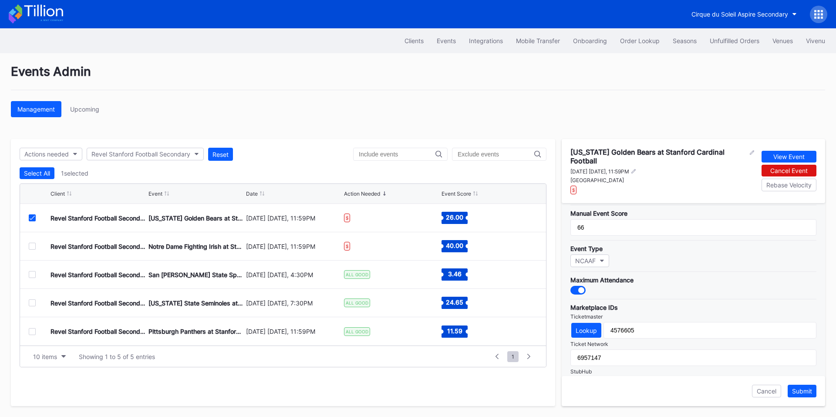
scroll to position [305, 0]
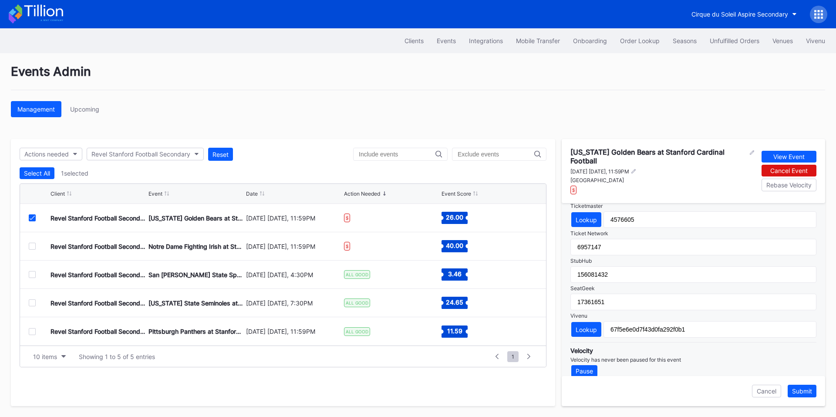
click at [35, 218] on div at bounding box center [32, 217] width 7 height 7
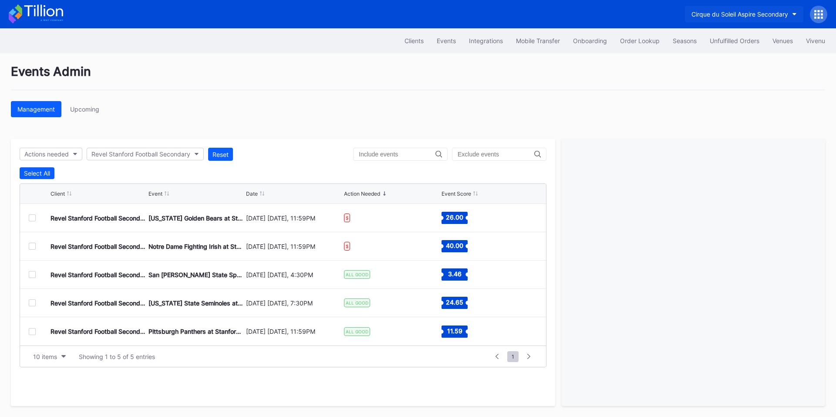
click at [726, 12] on div "Cirque du Soleil Aspire Secondary" at bounding box center [740, 13] width 97 height 7
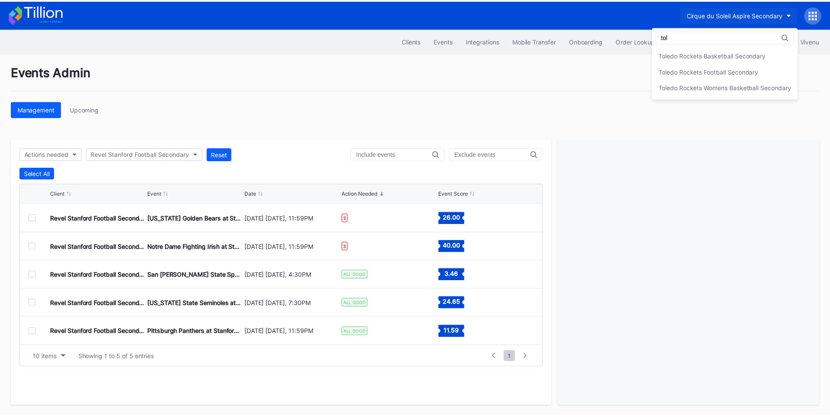
scroll to position [0, 0]
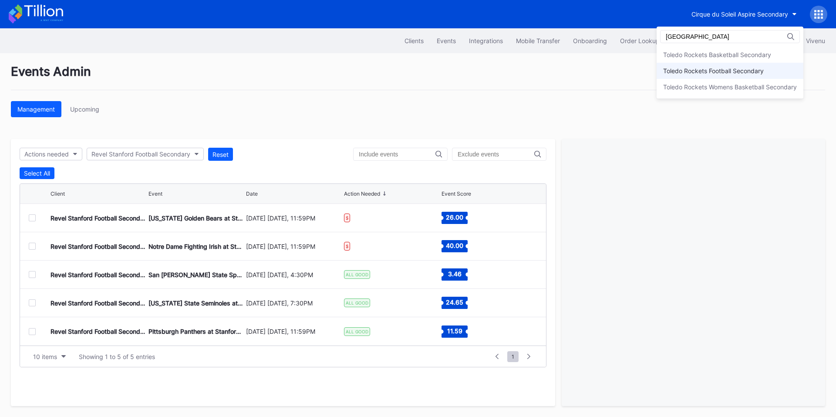
type input "[GEOGRAPHIC_DATA]"
click at [713, 73] on div "Toledo Rockets Football Secondary" at bounding box center [713, 70] width 101 height 7
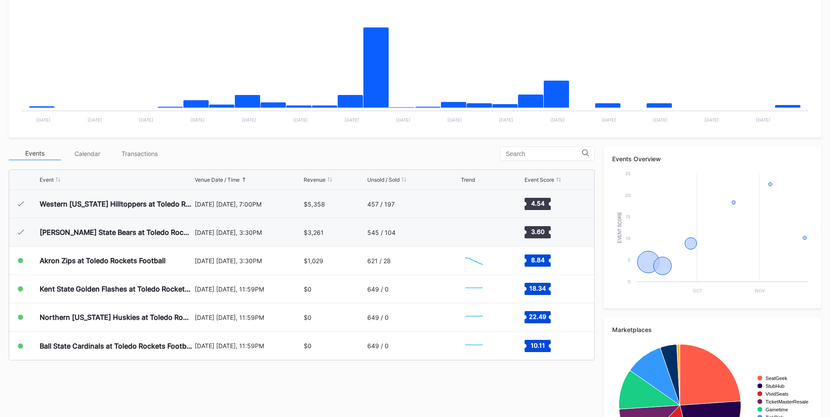
scroll to position [203, 0]
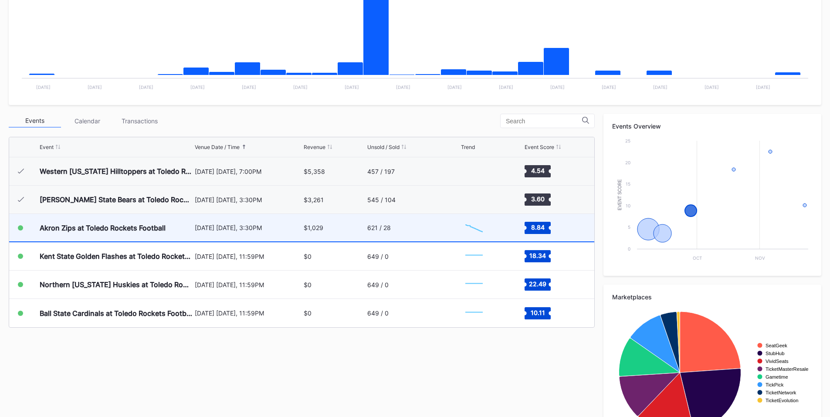
click at [341, 230] on div "$1,029" at bounding box center [334, 227] width 61 height 27
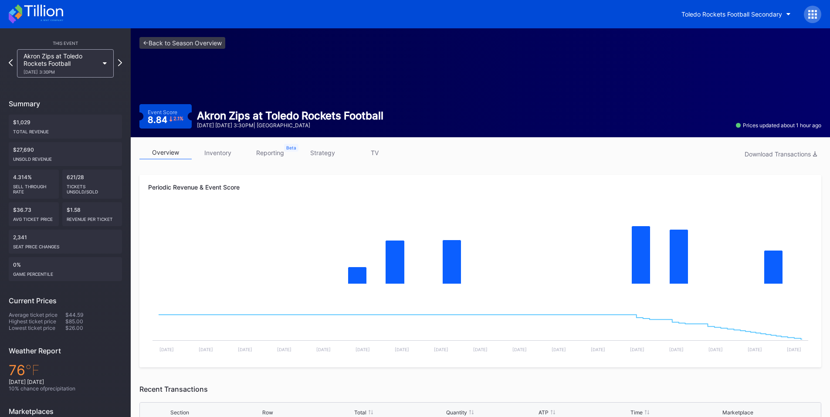
drag, startPoint x: 325, startPoint y: 152, endPoint x: 335, endPoint y: 152, distance: 10.5
click at [325, 152] on link "strategy" at bounding box center [322, 153] width 52 height 14
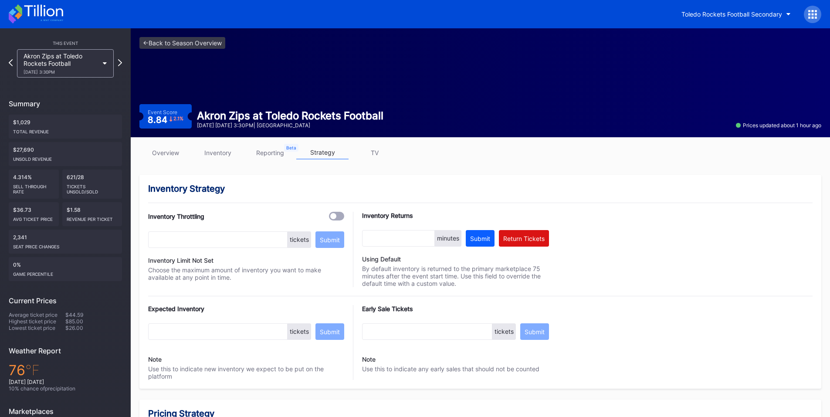
click at [218, 155] on link "inventory" at bounding box center [218, 153] width 52 height 14
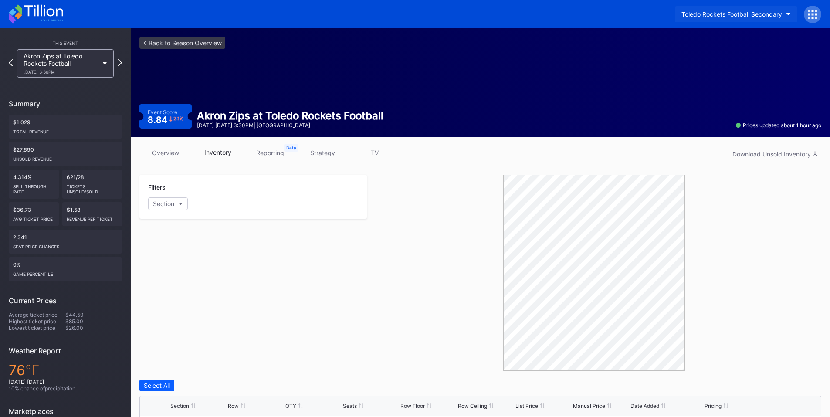
click at [780, 13] on div "Toledo Rockets Football Secondary" at bounding box center [731, 13] width 101 height 7
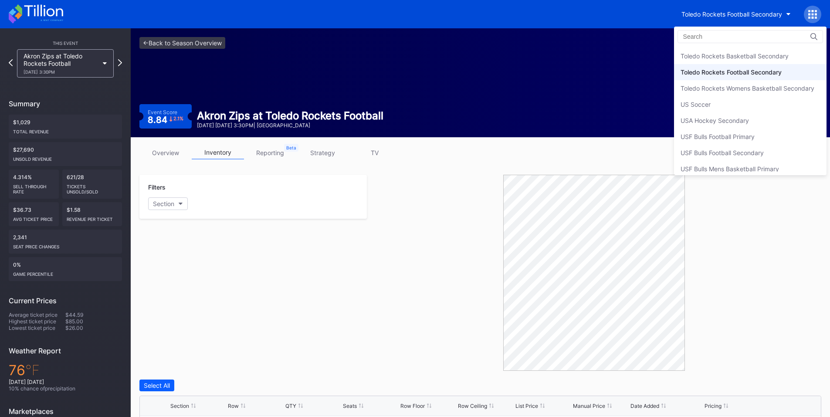
scroll to position [2818, 0]
